Goal: Task Accomplishment & Management: Manage account settings

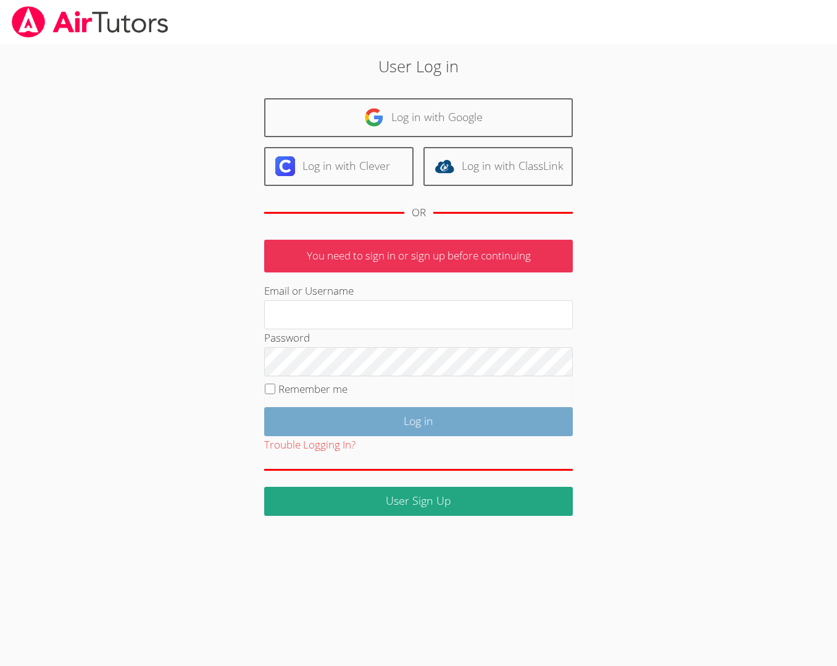
type input "[EMAIL_ADDRESS][DOMAIN_NAME]"
click at [365, 414] on input "Log in" at bounding box center [418, 421] width 309 height 29
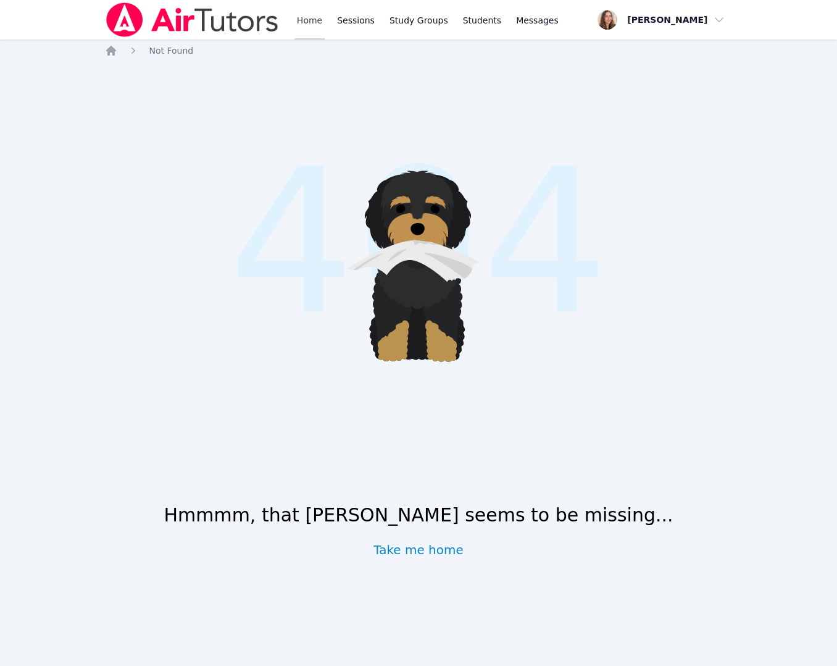
click at [309, 27] on link "Home" at bounding box center [310, 20] width 30 height 40
